Goal: Task Accomplishment & Management: Manage account settings

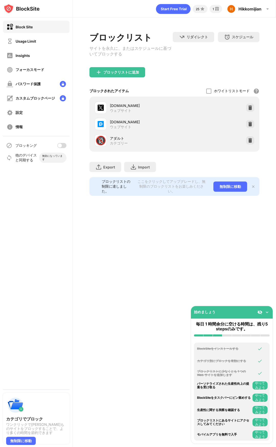
click at [61, 144] on div at bounding box center [60, 145] width 4 height 4
click at [239, 275] on div "25 1 Hikkomijian Hikkomijian View Account Insights Premium Rewards Settings Sup…" at bounding box center [174, 223] width 203 height 447
click at [225, 258] on div "25 1 Hikkomijian Hikkomijian View Account Insights Premium Rewards Settings Sup…" at bounding box center [174, 223] width 203 height 447
click at [131, 371] on div "25 1 Hikkomijian Hikkomijian View Account Insights Premium Rewards Settings Sup…" at bounding box center [174, 223] width 203 height 447
click at [138, 317] on div "25 1 Hikkomijian Hikkomijian View Account Insights Premium Rewards Settings Sup…" at bounding box center [174, 223] width 203 height 447
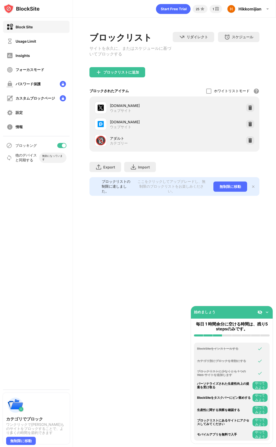
drag, startPoint x: 144, startPoint y: 331, endPoint x: 135, endPoint y: 325, distance: 11.1
click at [142, 330] on div "25 1 Hikkomijian Hikkomijian View Account Insights Premium Rewards Settings Sup…" at bounding box center [174, 223] width 203 height 447
click at [264, 308] on div "始めましょう" at bounding box center [232, 312] width 82 height 13
click at [267, 310] on img at bounding box center [266, 312] width 5 height 5
